Goal: Transaction & Acquisition: Subscribe to service/newsletter

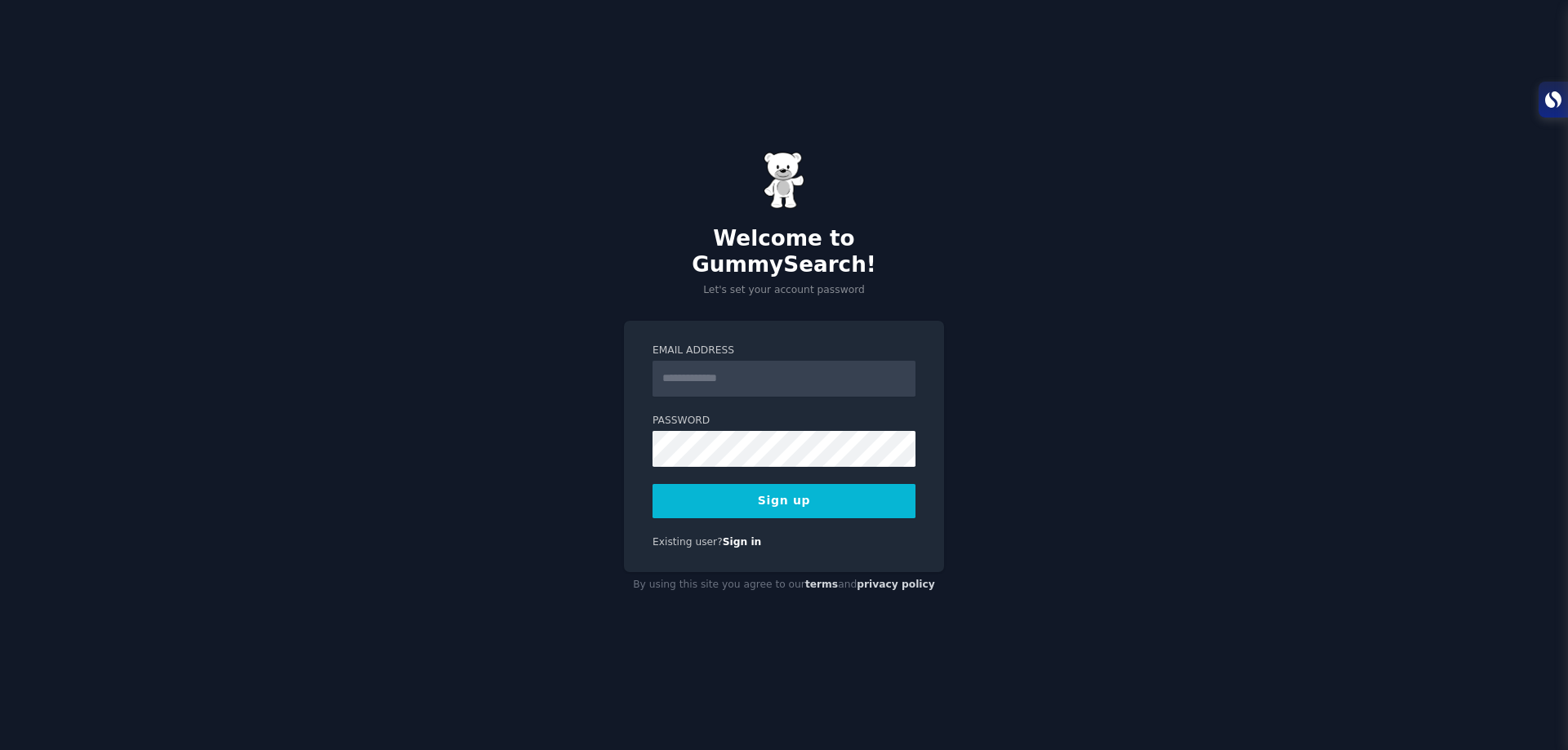
click at [746, 377] on input "Email Address" at bounding box center [784, 378] width 263 height 36
type input "**********"
click at [756, 486] on button "Sign up" at bounding box center [784, 500] width 263 height 34
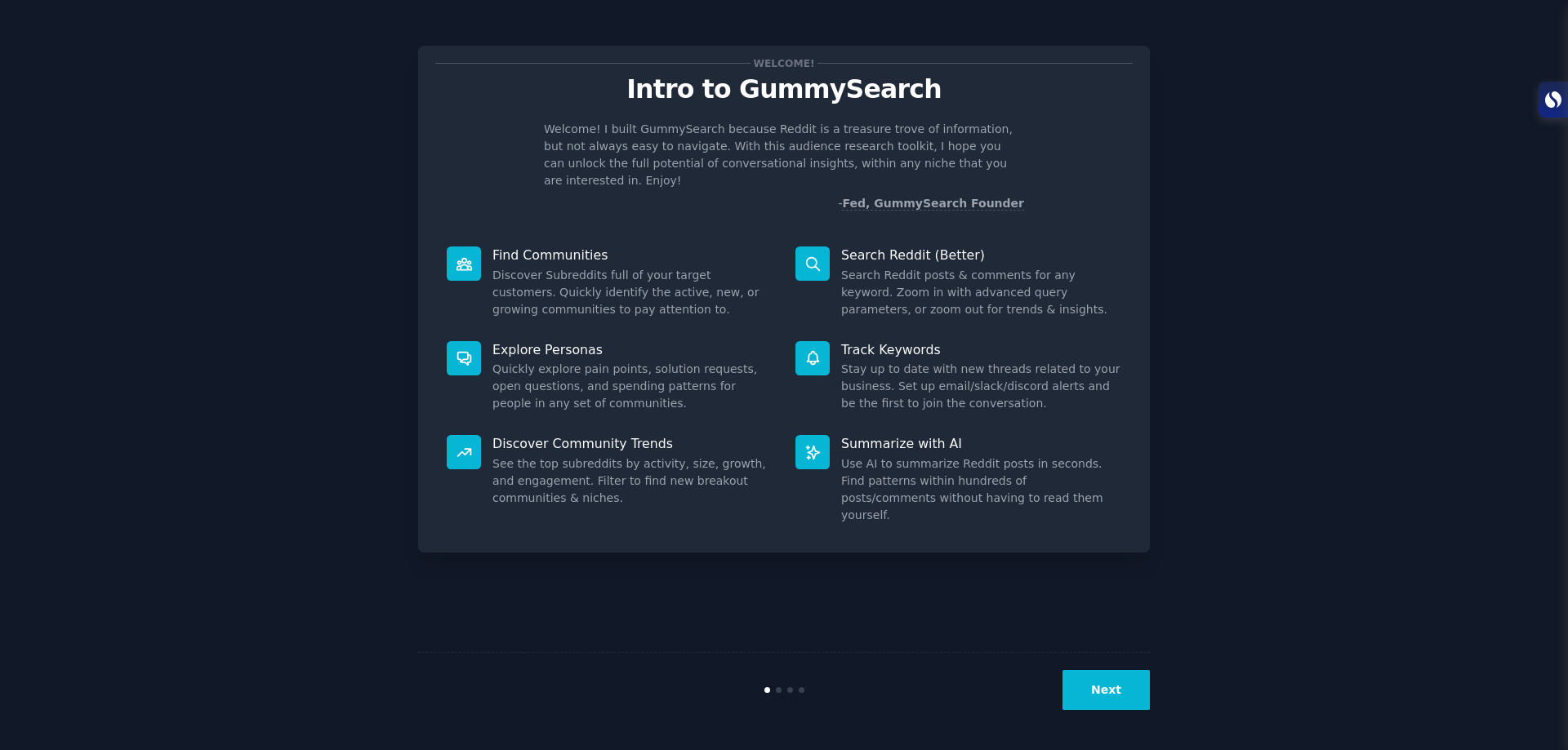
click at [1119, 695] on button "Next" at bounding box center [1105, 690] width 87 height 40
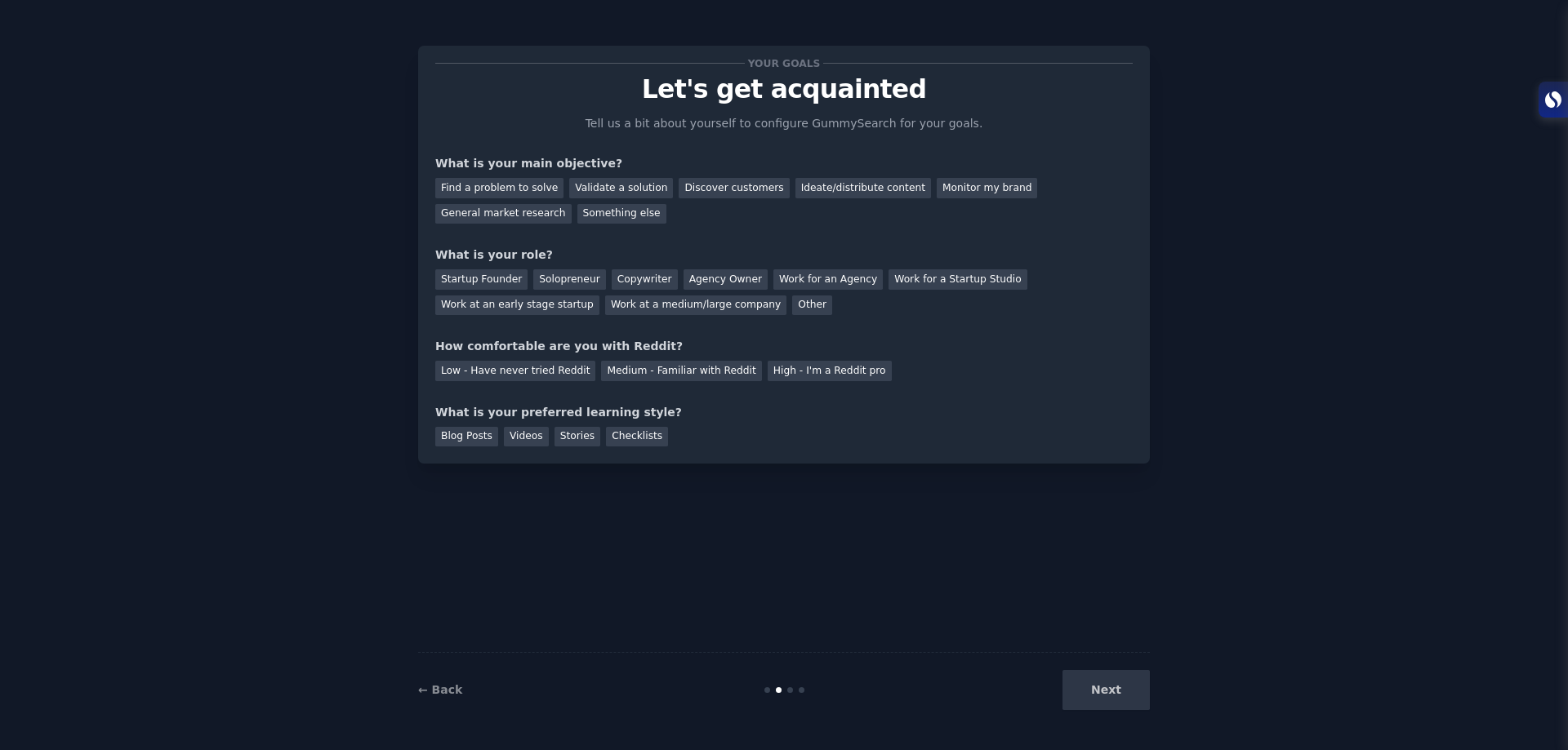
click at [1119, 695] on div "Next" at bounding box center [1028, 690] width 244 height 40
click at [1096, 688] on div "Next" at bounding box center [1028, 690] width 244 height 40
click at [1106, 691] on div "Next" at bounding box center [1028, 690] width 244 height 40
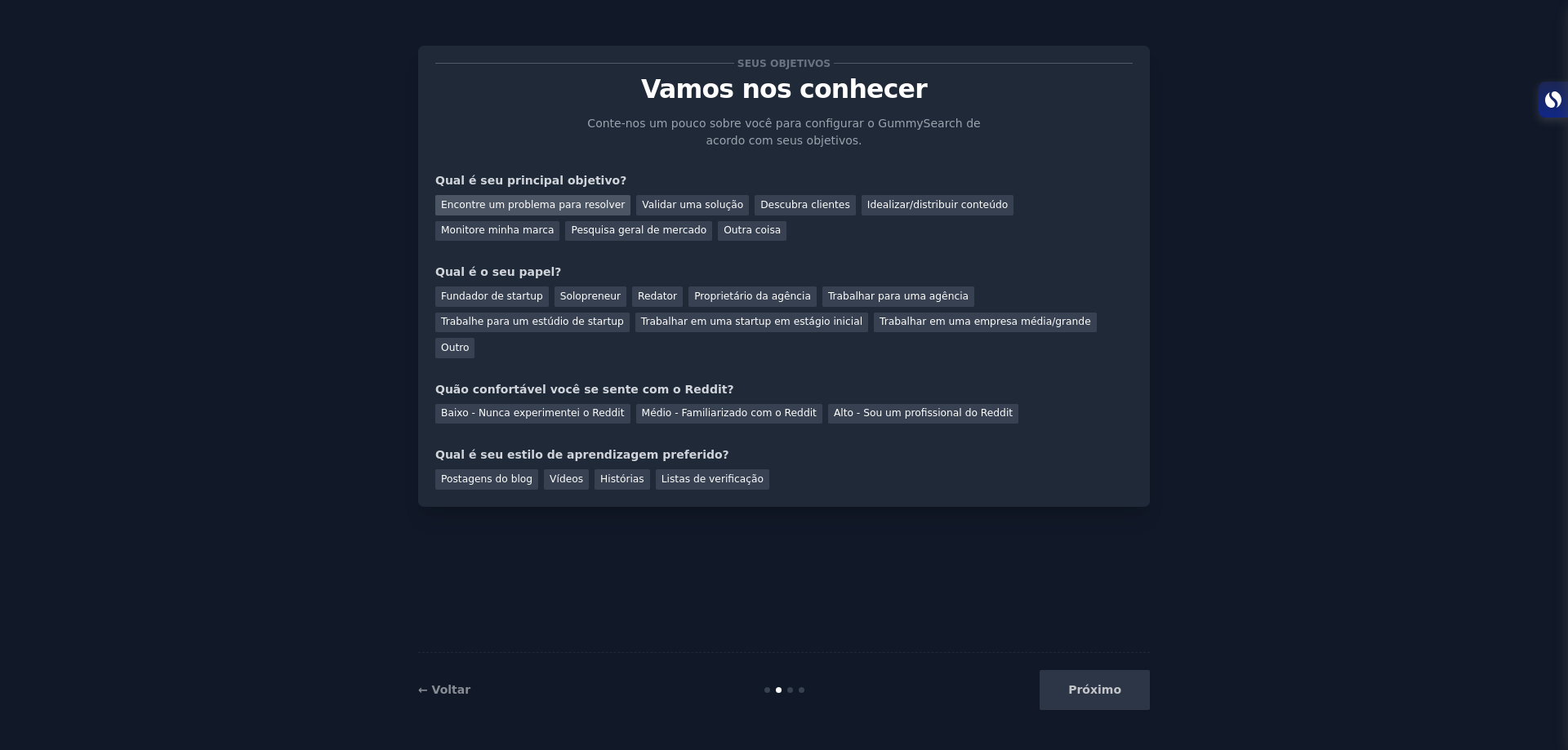
click at [548, 196] on div "Encontre um problema para resolver" at bounding box center [532, 205] width 195 height 20
click at [757, 295] on font "Proprietário da agência" at bounding box center [752, 296] width 117 height 11
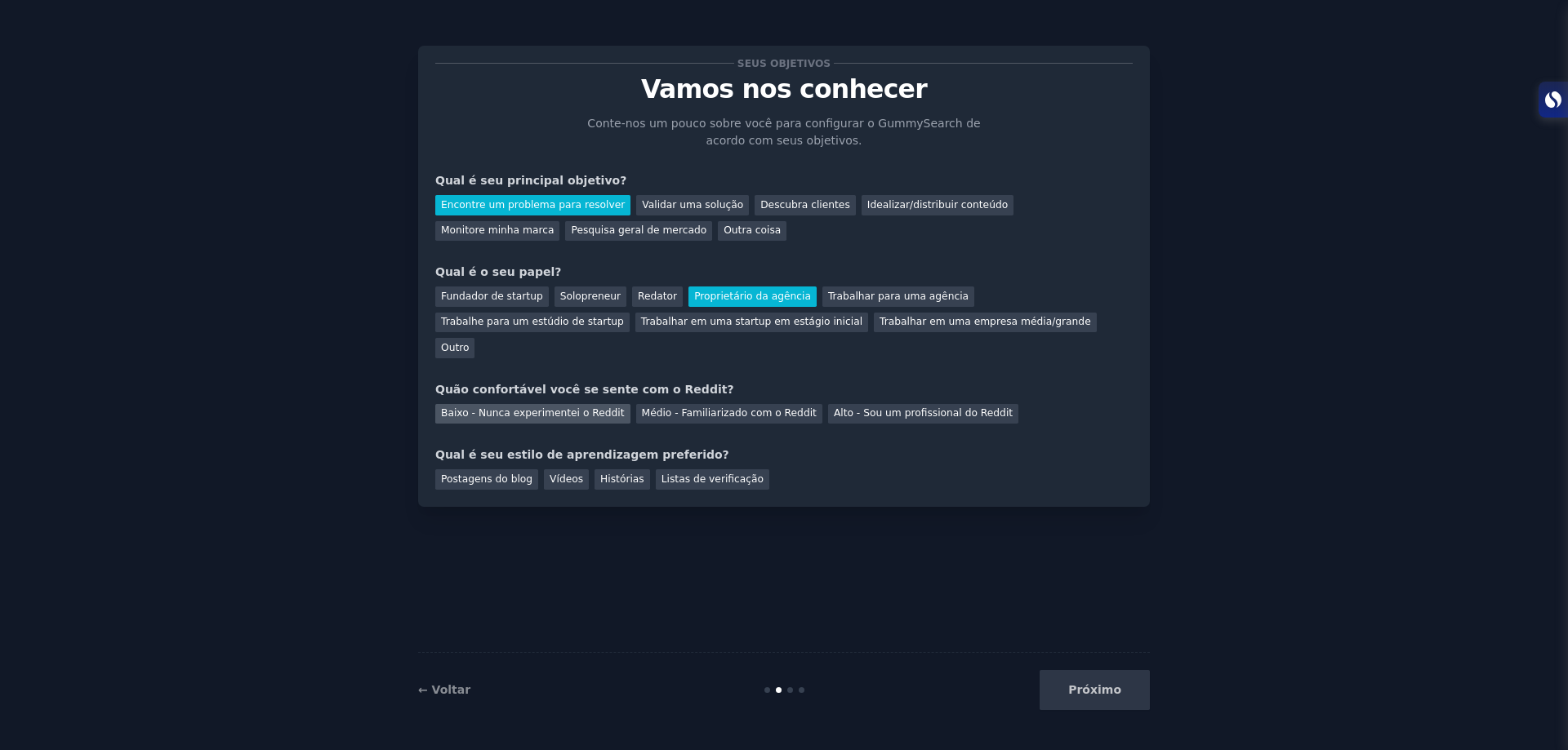
click at [569, 407] on font "Baixo - Nunca experimentei o Reddit" at bounding box center [533, 412] width 184 height 11
click at [669, 473] on font "Listas de verificação" at bounding box center [712, 479] width 102 height 11
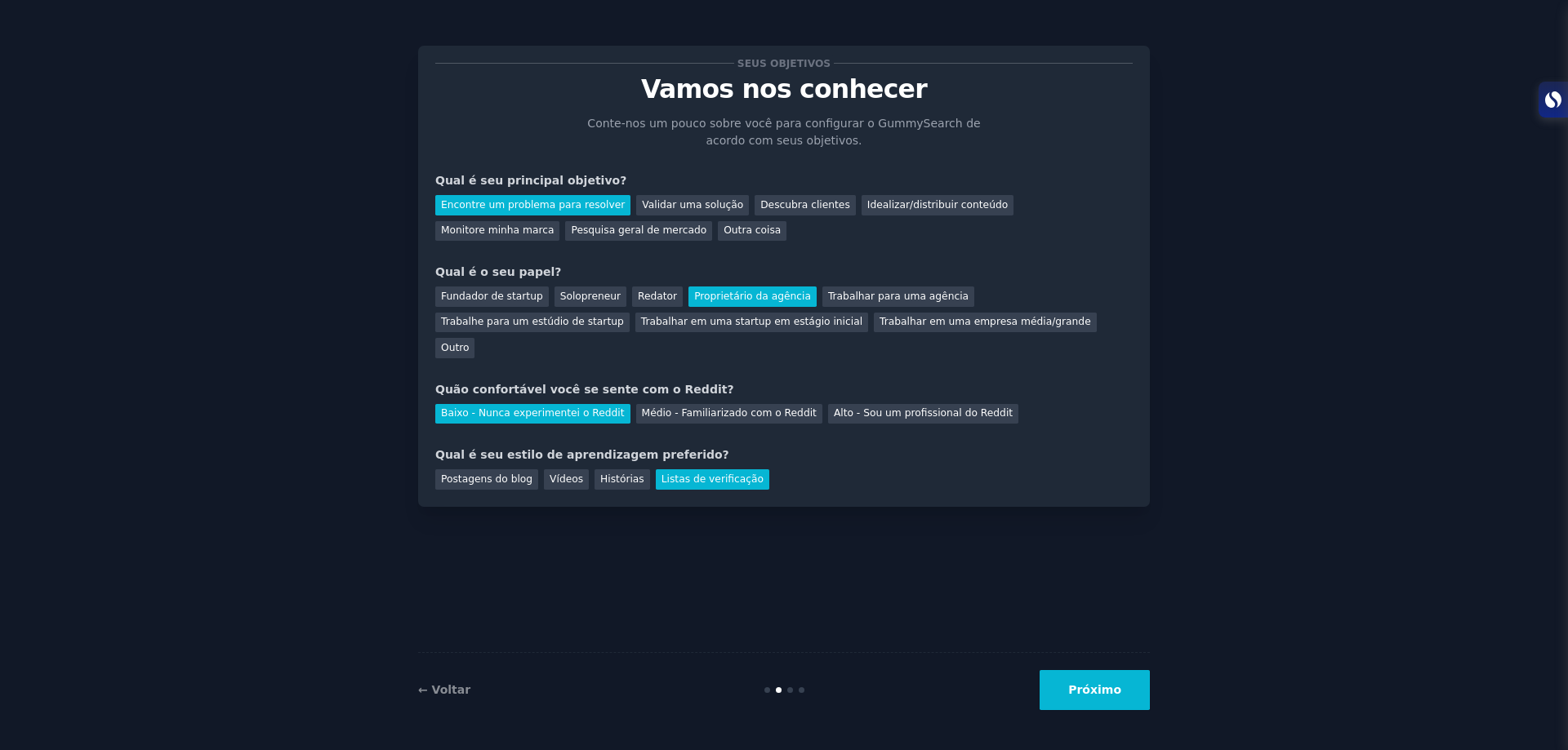
click at [1104, 689] on font "Próximo" at bounding box center [1093, 690] width 53 height 13
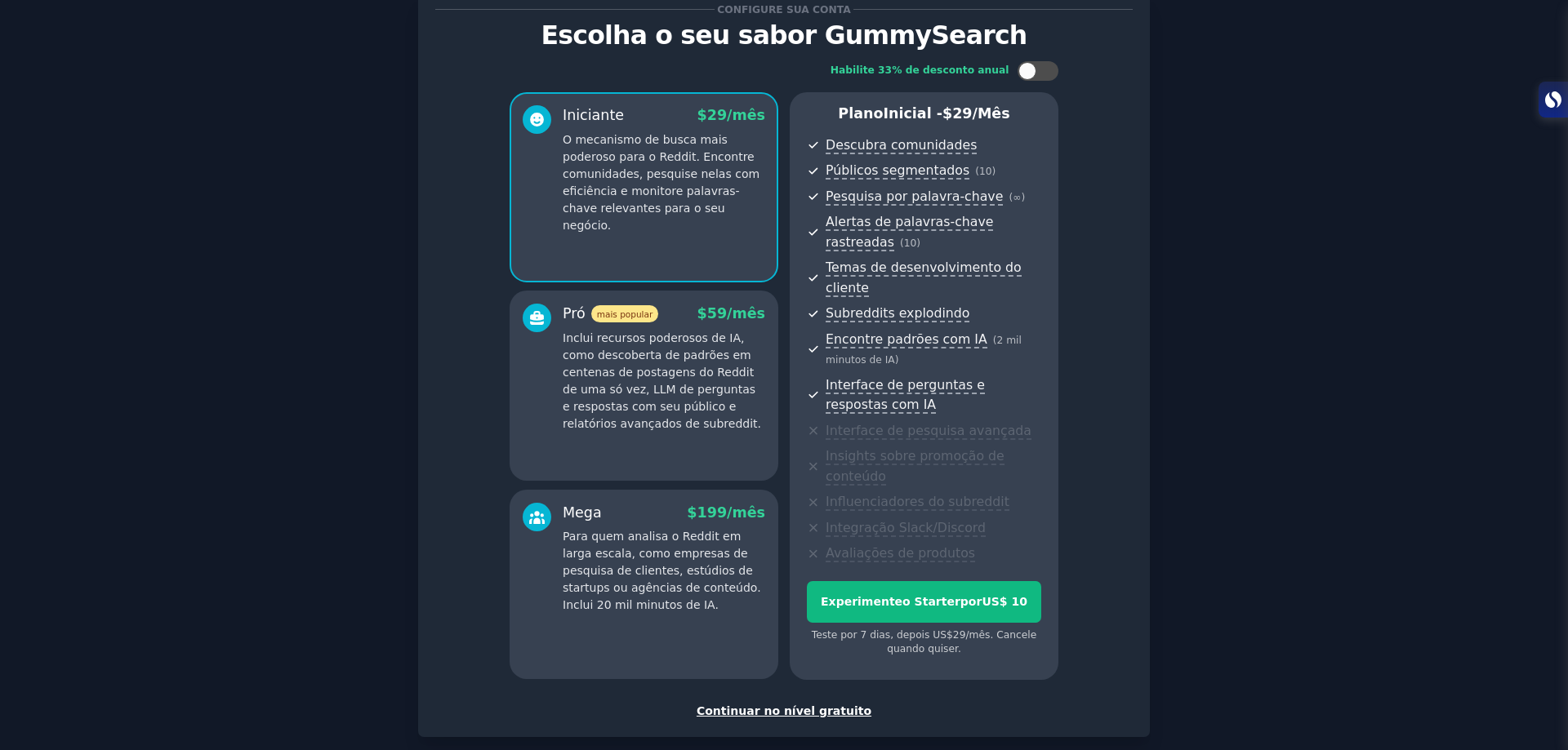
scroll to position [118, 0]
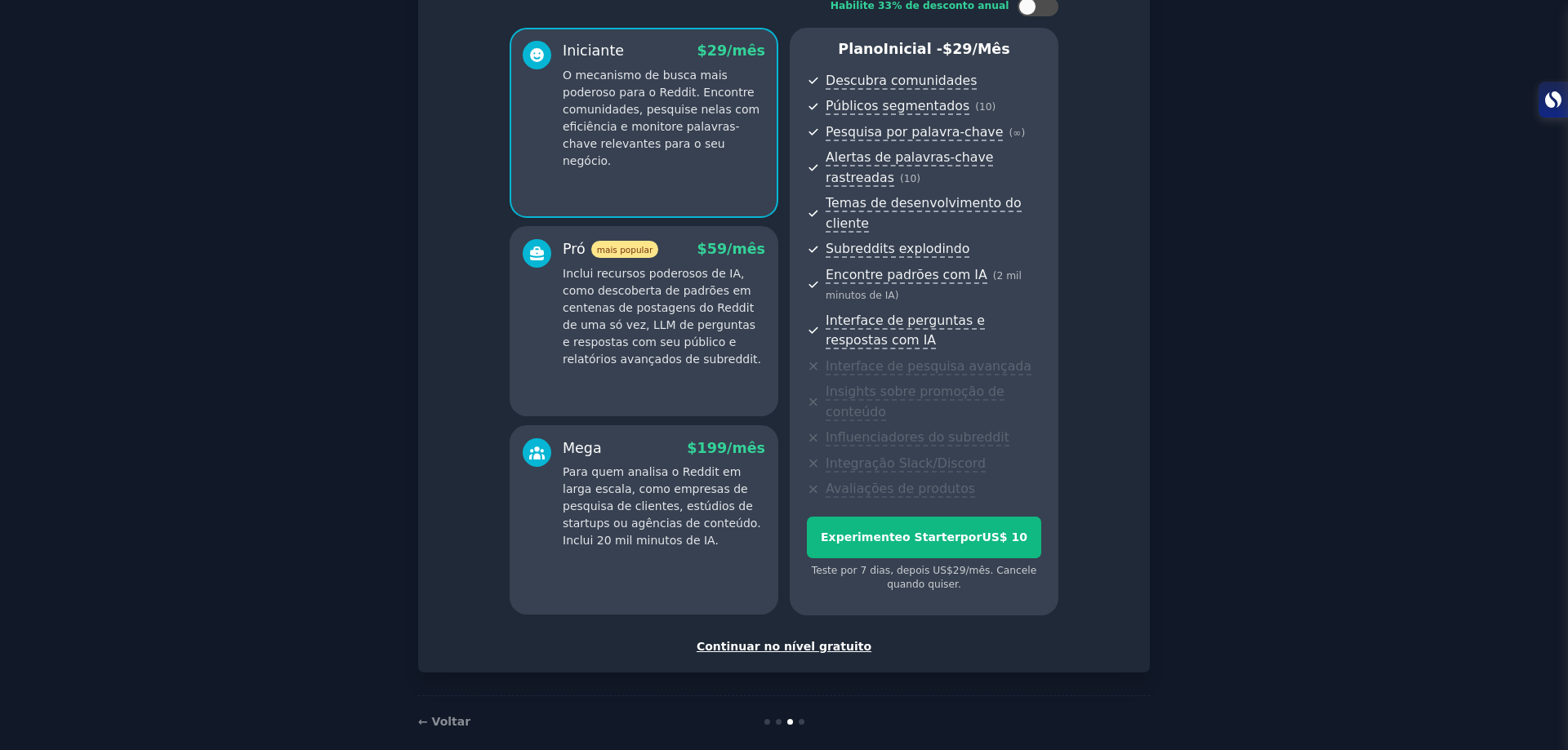
click at [842, 640] on font "Continuar no nível gratuito" at bounding box center [784, 646] width 175 height 13
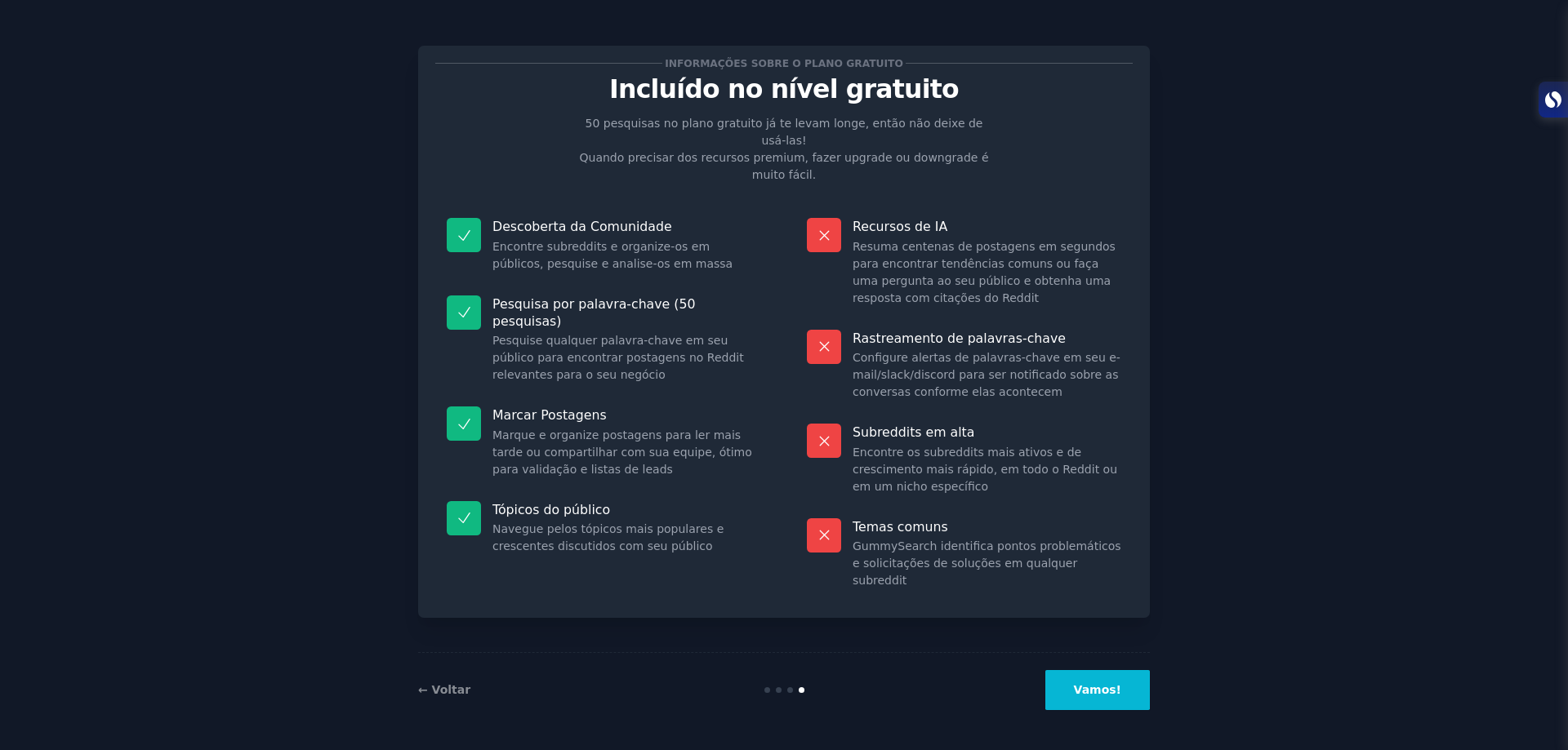
click at [1092, 693] on font "Vamos!" at bounding box center [1097, 690] width 47 height 13
